Goal: Find specific page/section: Locate a particular part of the current website

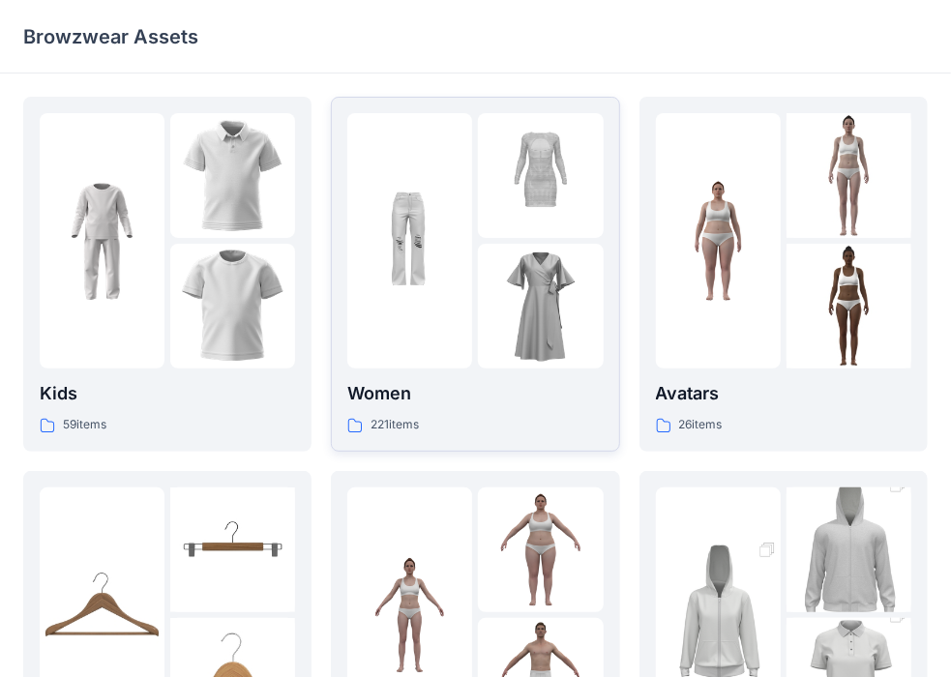
click at [437, 222] on img at bounding box center [409, 241] width 125 height 125
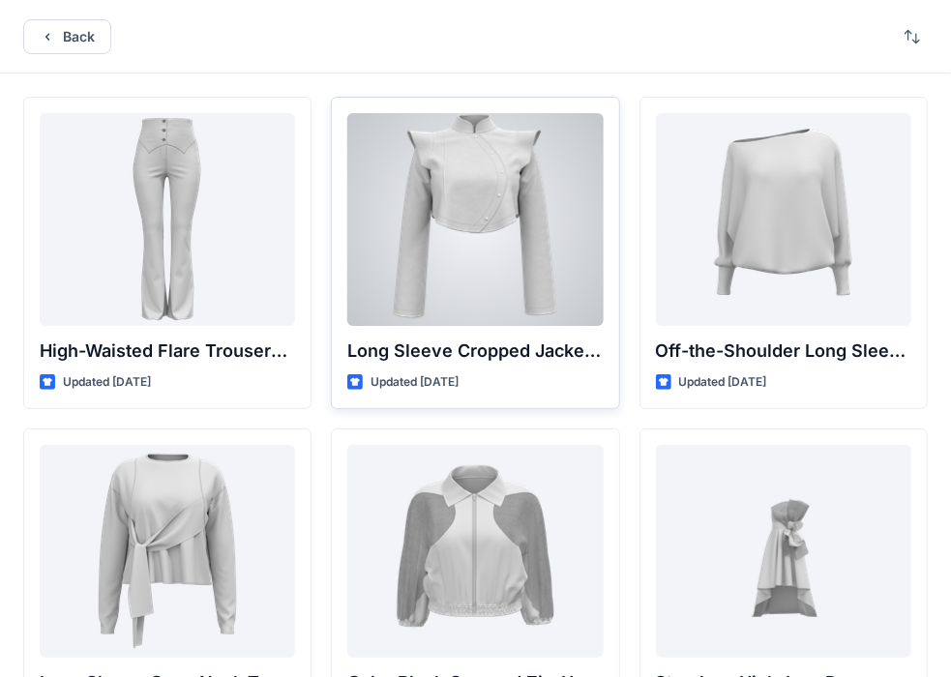
click at [439, 223] on div at bounding box center [474, 219] width 255 height 213
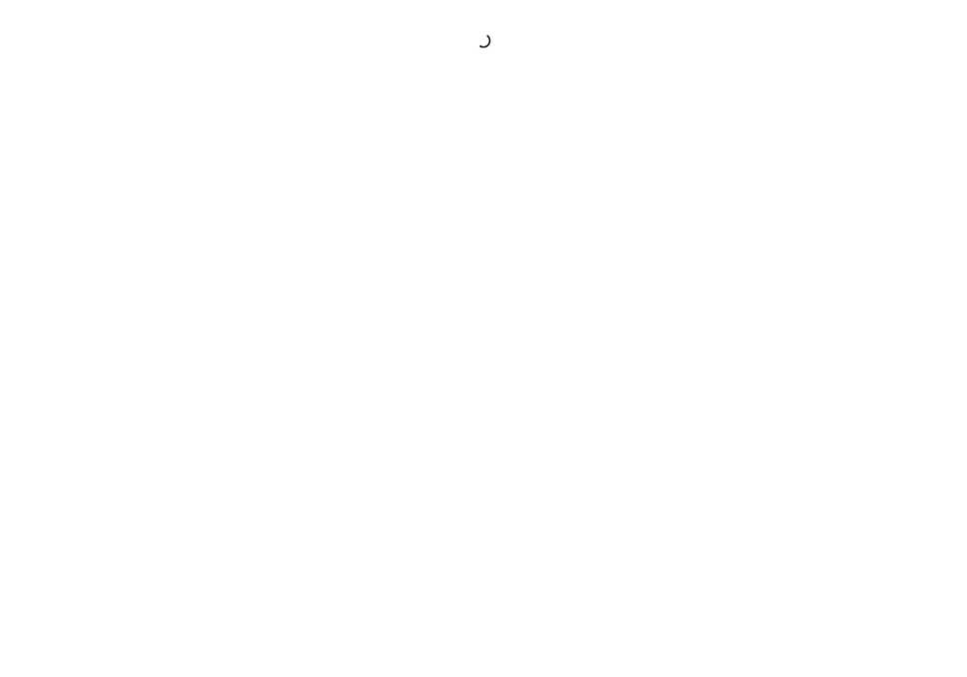
click at [439, 223] on div at bounding box center [483, 338] width 967 height 677
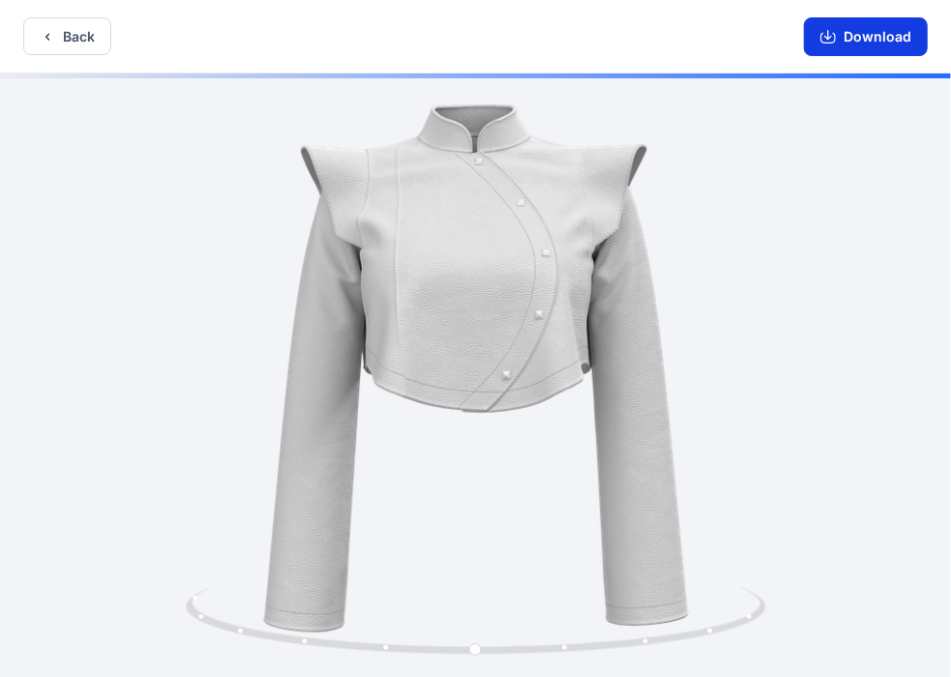
click at [836, 37] on icon "button" at bounding box center [827, 36] width 15 height 15
click at [693, 269] on div at bounding box center [475, 378] width 951 height 608
